Goal: Transaction & Acquisition: Register for event/course

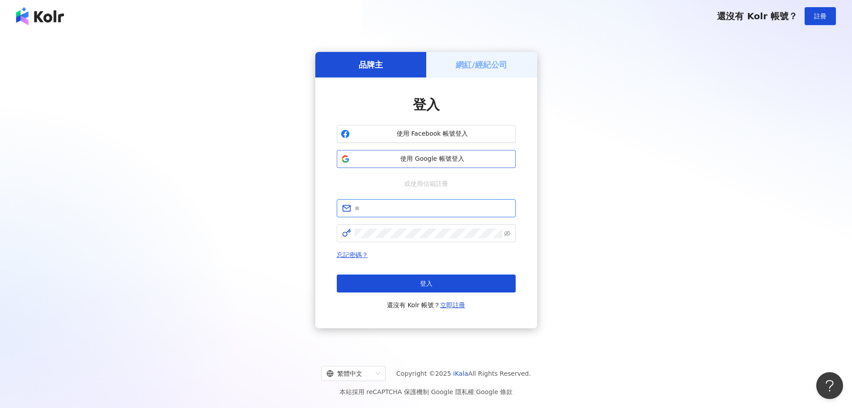
type input "**********"
click at [448, 156] on span "使用 Google 帳號登入" at bounding box center [432, 158] width 158 height 9
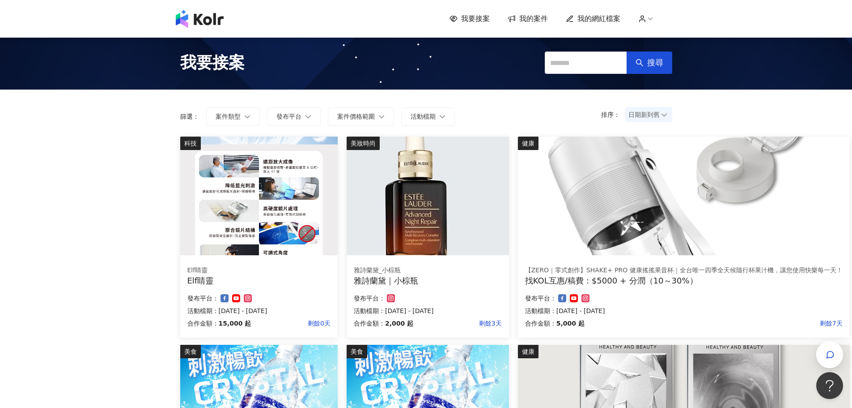
click at [407, 279] on div "雅詩蘭黛｜小棕瓶" at bounding box center [428, 280] width 148 height 11
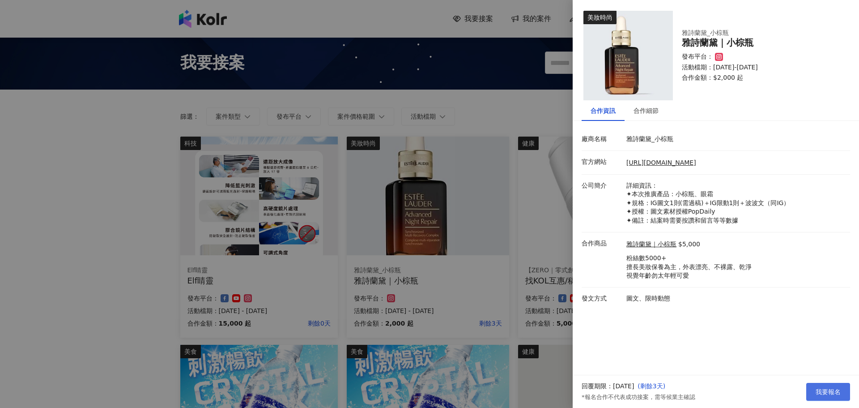
click at [816, 393] on span "我要報名" at bounding box center [828, 391] width 25 height 7
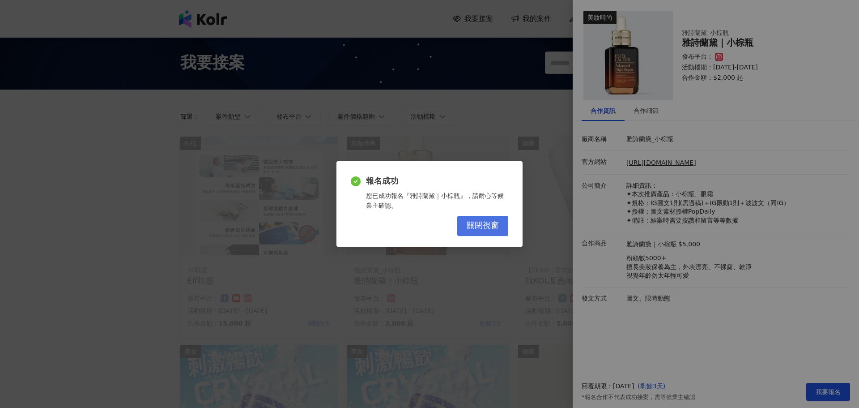
click at [486, 223] on span "關閉視窗" at bounding box center [483, 226] width 32 height 10
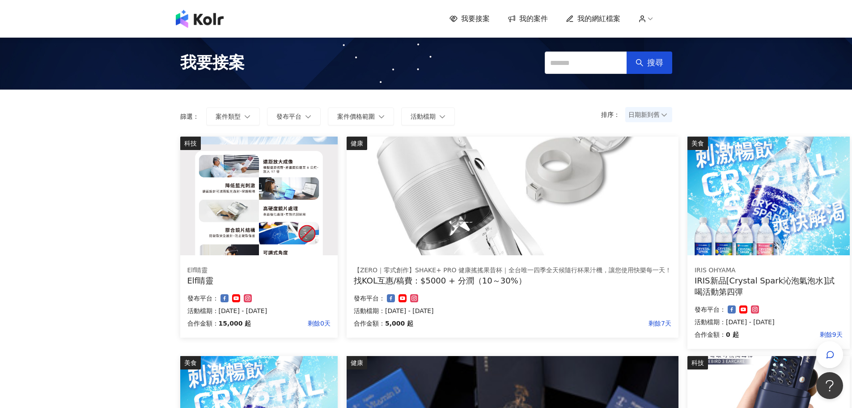
click at [459, 284] on div "找KOL互惠/稿費：$5000 + 分潤（10～30%）" at bounding box center [513, 280] width 318 height 11
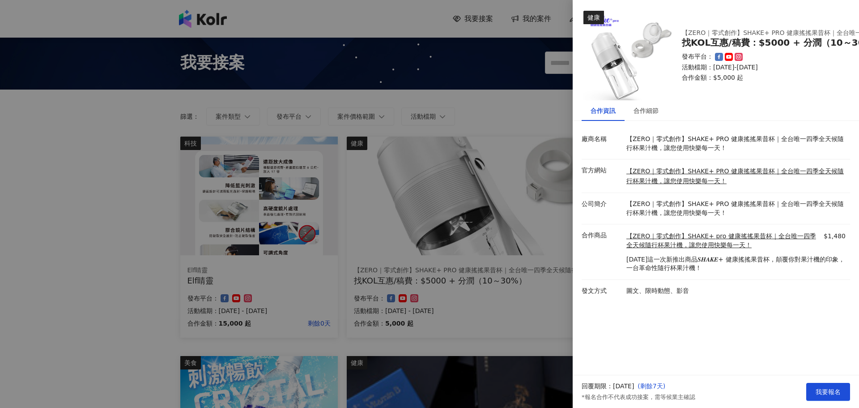
click at [530, 303] on div at bounding box center [429, 204] width 859 height 408
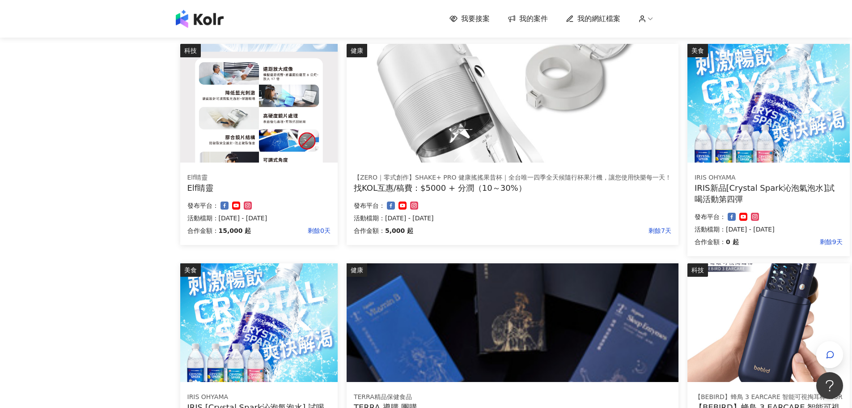
scroll to position [89, 0]
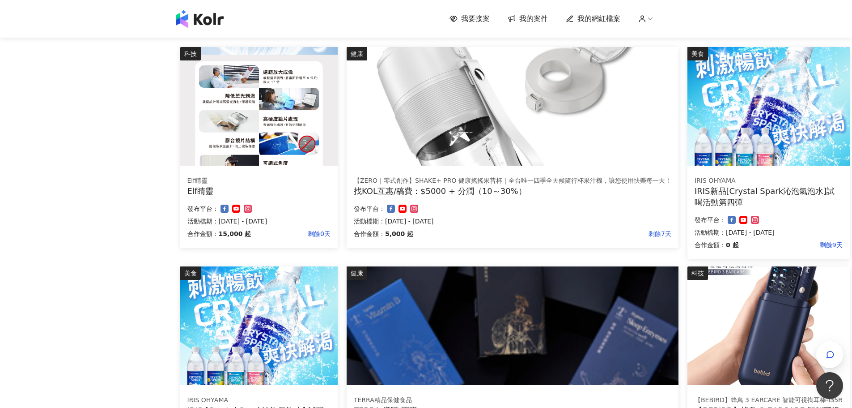
click at [538, 185] on div "找KOL互惠/稿費：$5000 + 分潤（10～30%）" at bounding box center [513, 190] width 318 height 11
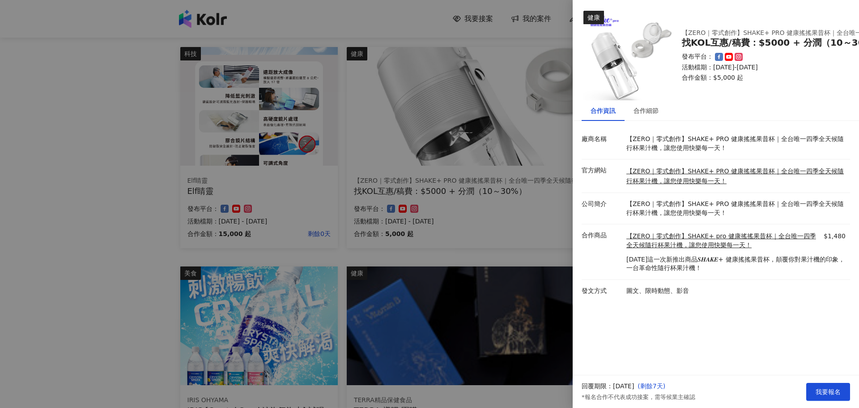
click at [125, 122] on div at bounding box center [429, 204] width 859 height 408
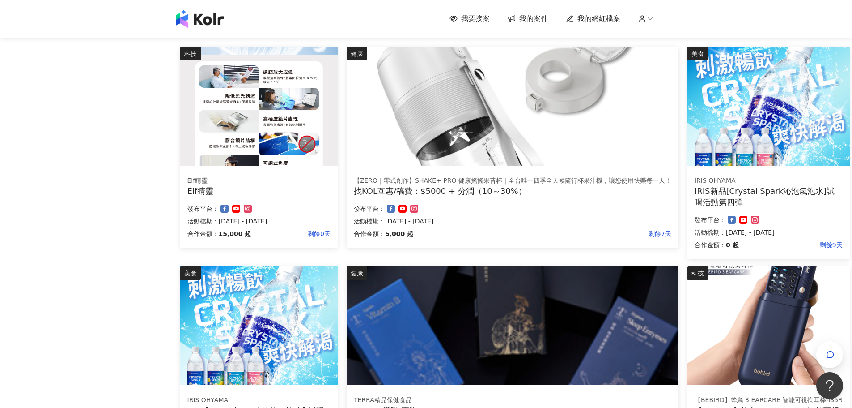
click at [527, 15] on span "我的案件" at bounding box center [533, 19] width 29 height 10
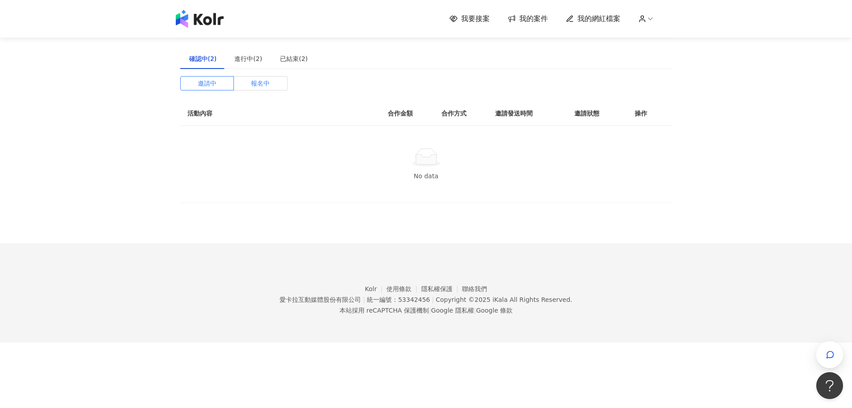
click at [252, 78] on span "報名中" at bounding box center [260, 83] width 19 height 13
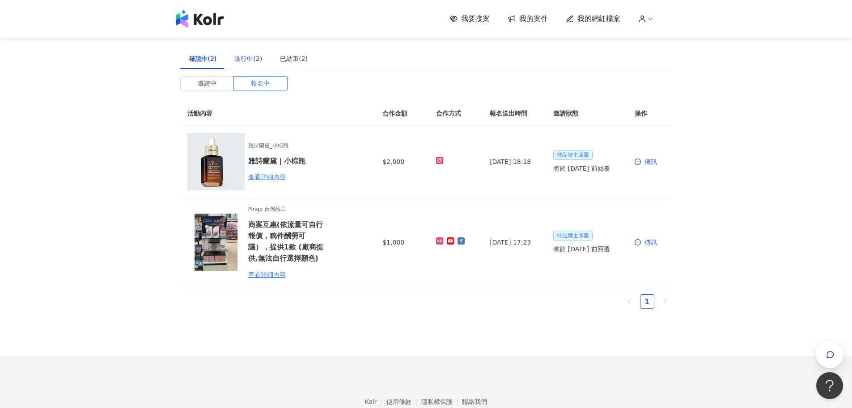
click at [254, 59] on div "進行中(2)" at bounding box center [248, 59] width 28 height 10
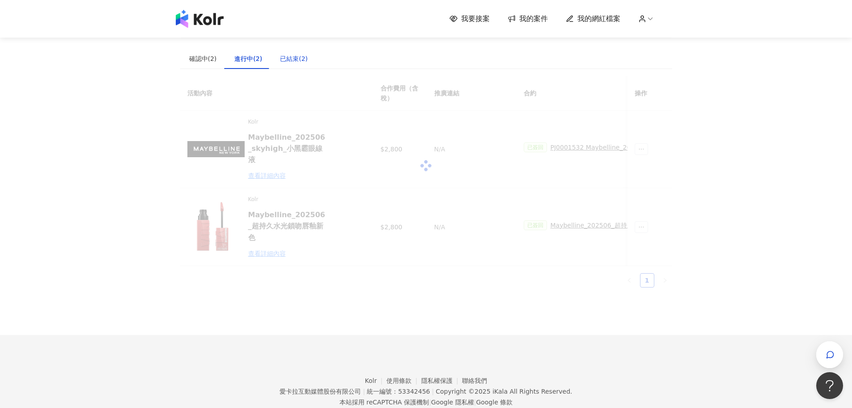
click at [285, 62] on div "已結束(2)" at bounding box center [294, 59] width 28 height 10
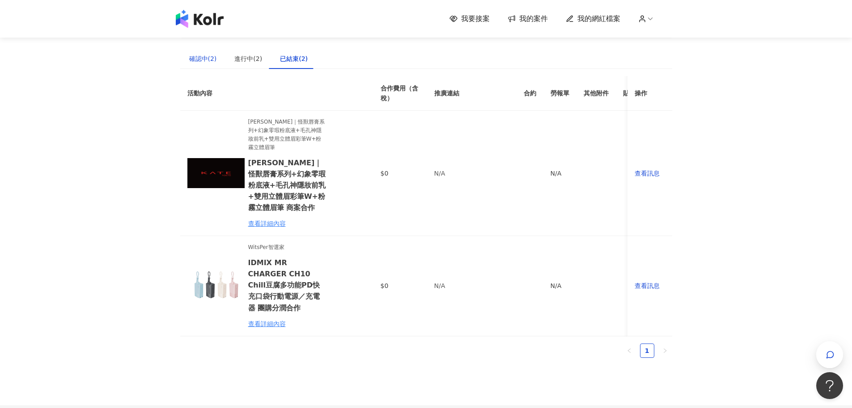
click at [200, 61] on div "確認中(2)" at bounding box center [203, 59] width 28 height 10
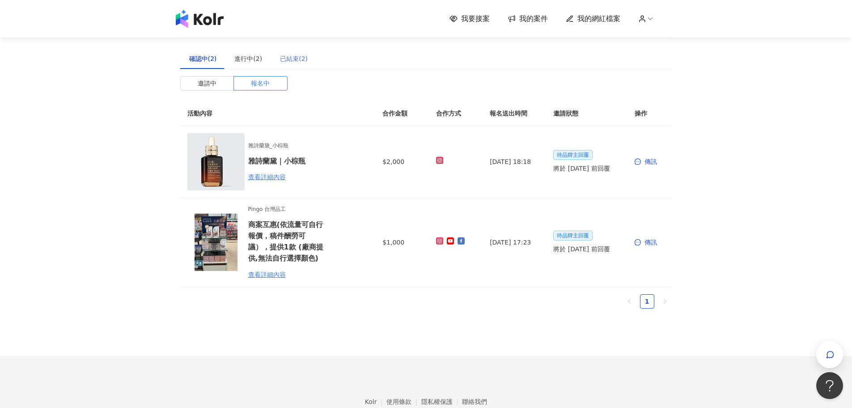
drag, startPoint x: 311, startPoint y: 62, endPoint x: 293, endPoint y: 60, distance: 17.5
click at [311, 62] on div "已結束(2)" at bounding box center [294, 58] width 46 height 21
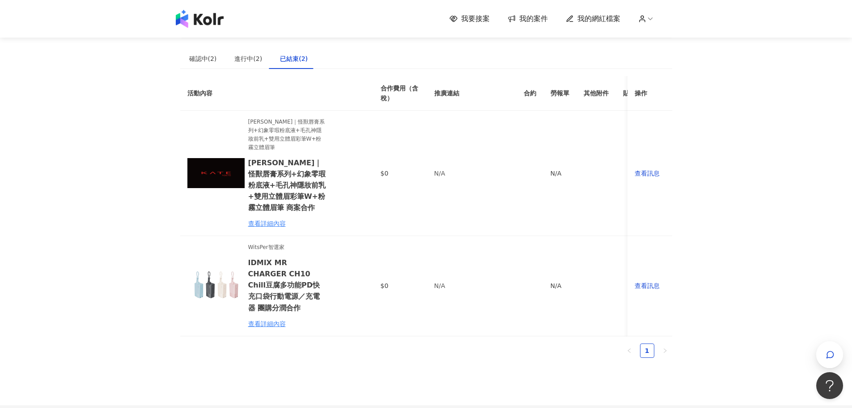
click at [293, 61] on div "已結束(2)" at bounding box center [294, 59] width 28 height 10
click at [249, 63] on div "進行中(2)" at bounding box center [248, 59] width 28 height 10
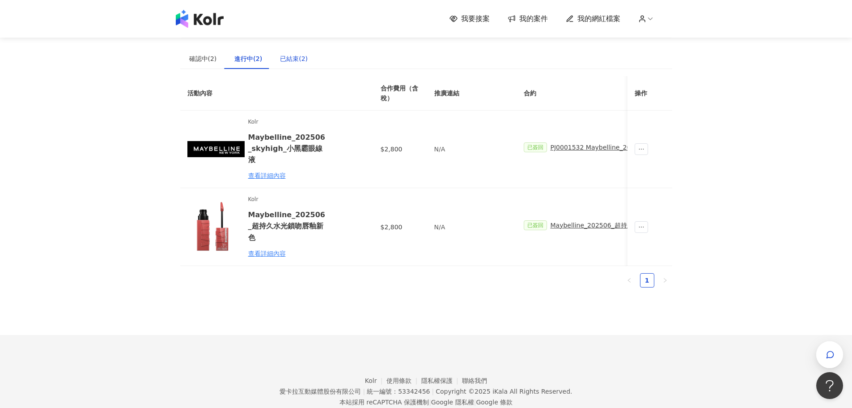
click at [289, 57] on div "已結束(2)" at bounding box center [294, 59] width 28 height 10
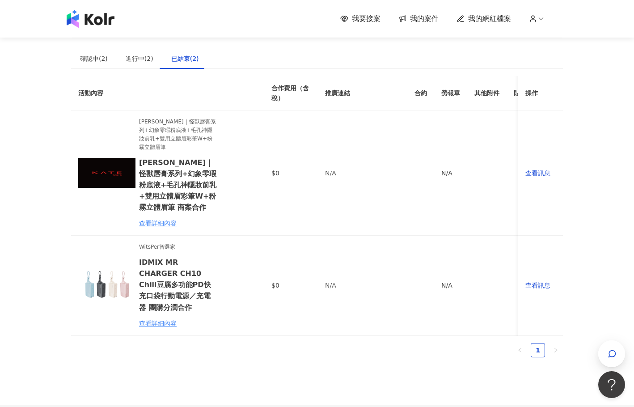
click at [83, 18] on img at bounding box center [91, 19] width 48 height 18
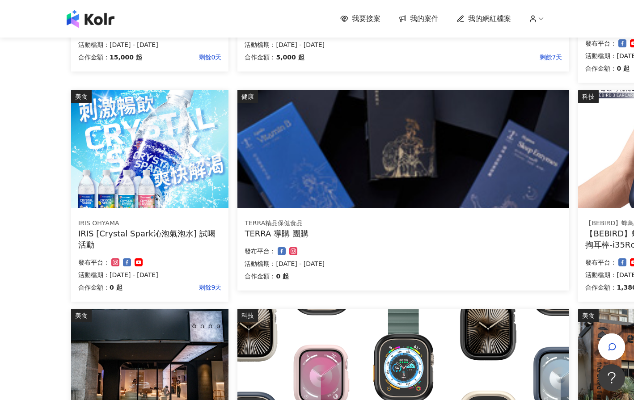
scroll to position [447, 0]
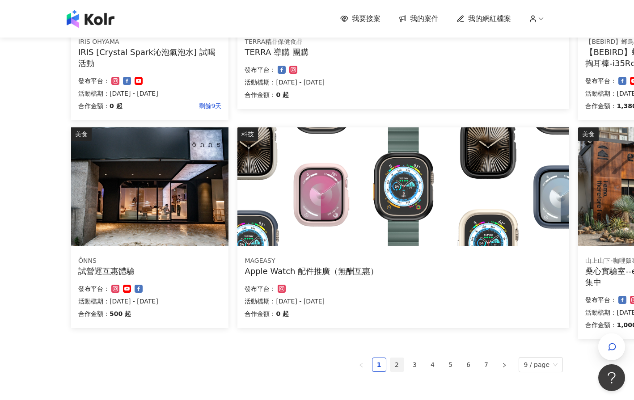
click at [404, 365] on li "2" at bounding box center [397, 365] width 14 height 14
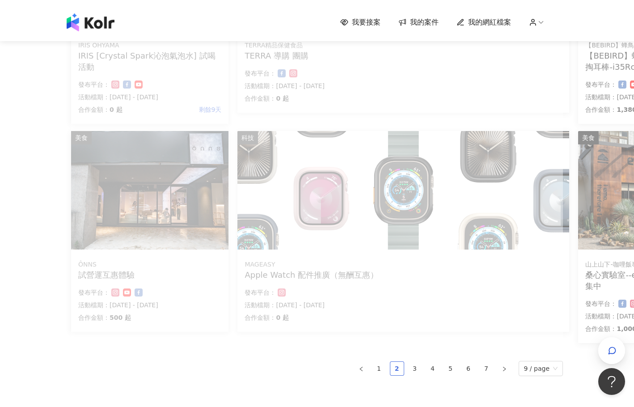
scroll to position [436, 0]
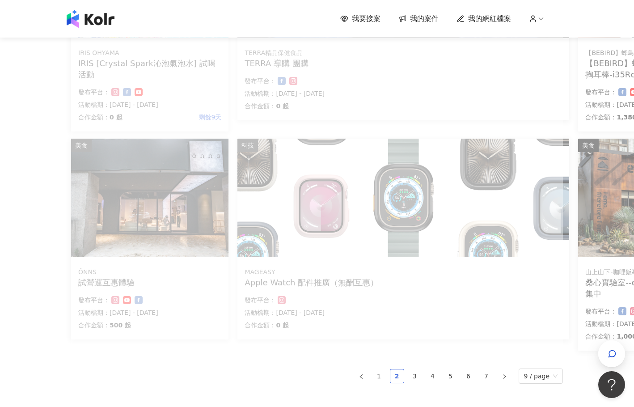
click at [400, 367] on div "科技 Elf睛靈 Elf睛靈 合作金額： 15,000 起 剩餘0天 發布平台： 活動檔期：[DATE] - [DATE] 健康 【ZERO｜零式創作】SHA…" at bounding box center [317, 60] width 492 height 720
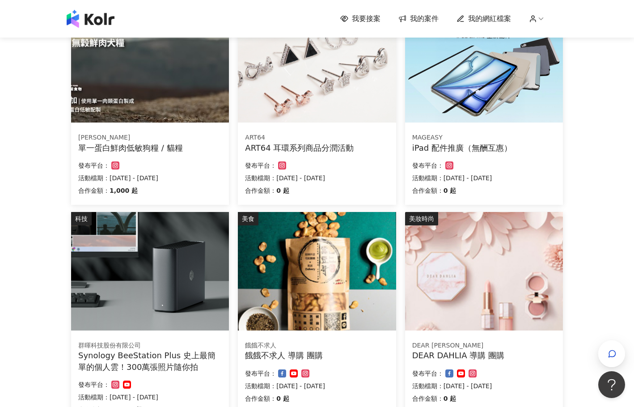
scroll to position [0, 0]
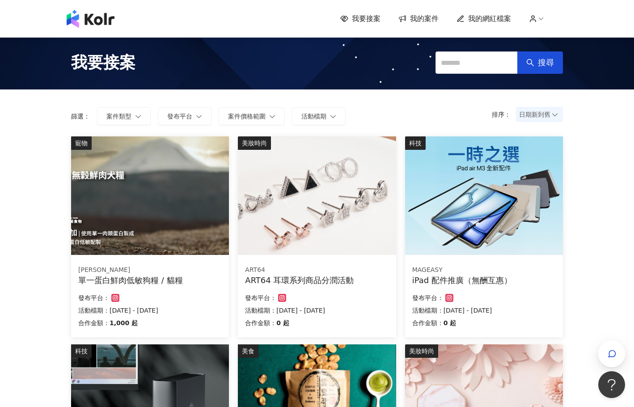
click at [483, 279] on div "iPad 配件推廣（無酬互惠）" at bounding box center [485, 280] width 144 height 11
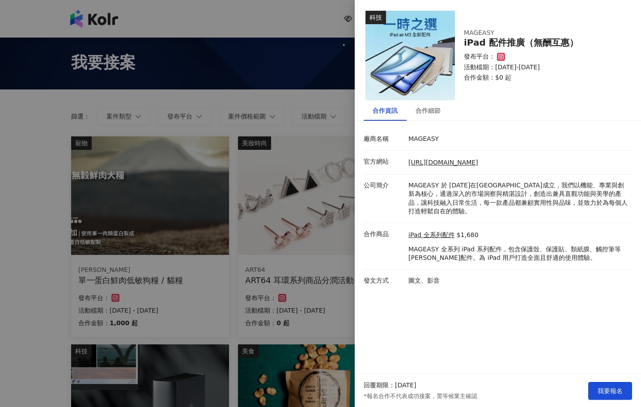
click at [54, 288] on div at bounding box center [320, 203] width 641 height 407
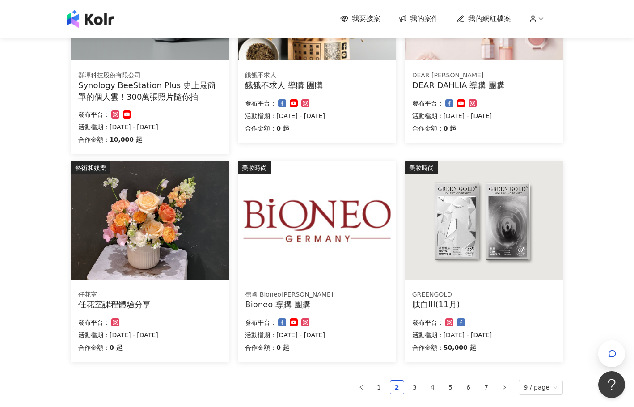
scroll to position [526, 0]
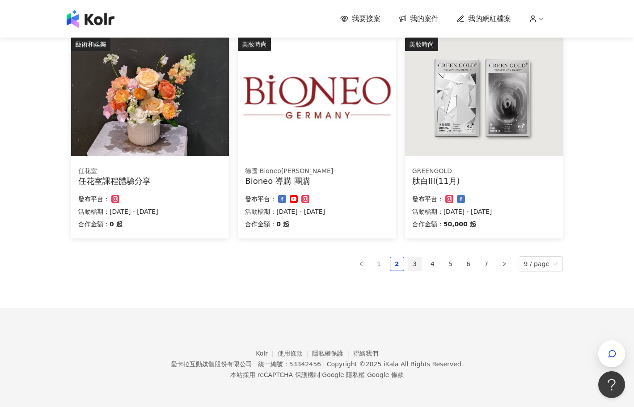
click at [417, 264] on link "3" at bounding box center [414, 263] width 13 height 13
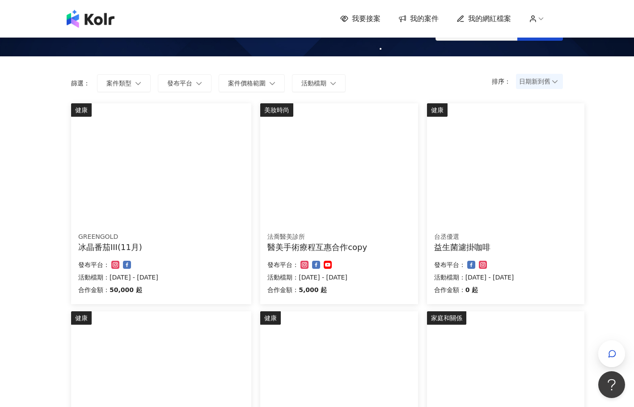
scroll to position [0, 0]
